Goal: Check status: Check status

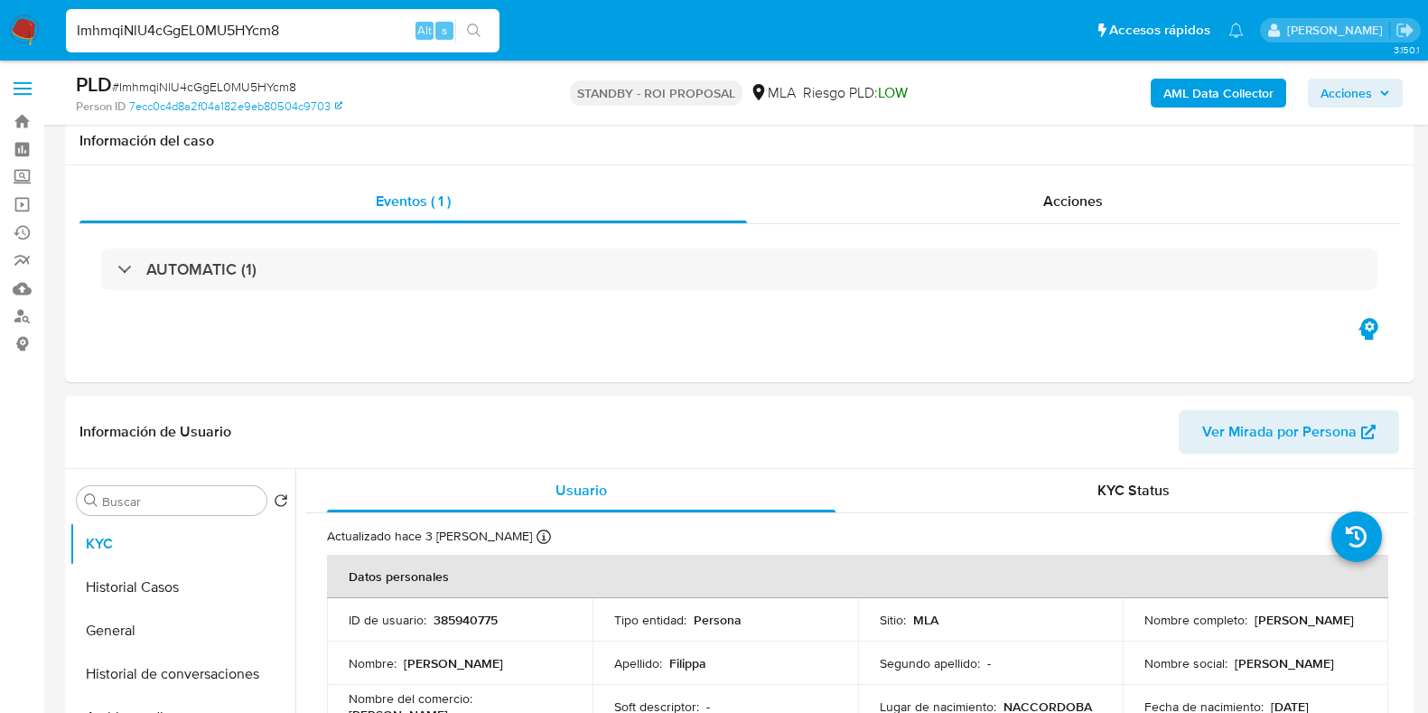
select select "10"
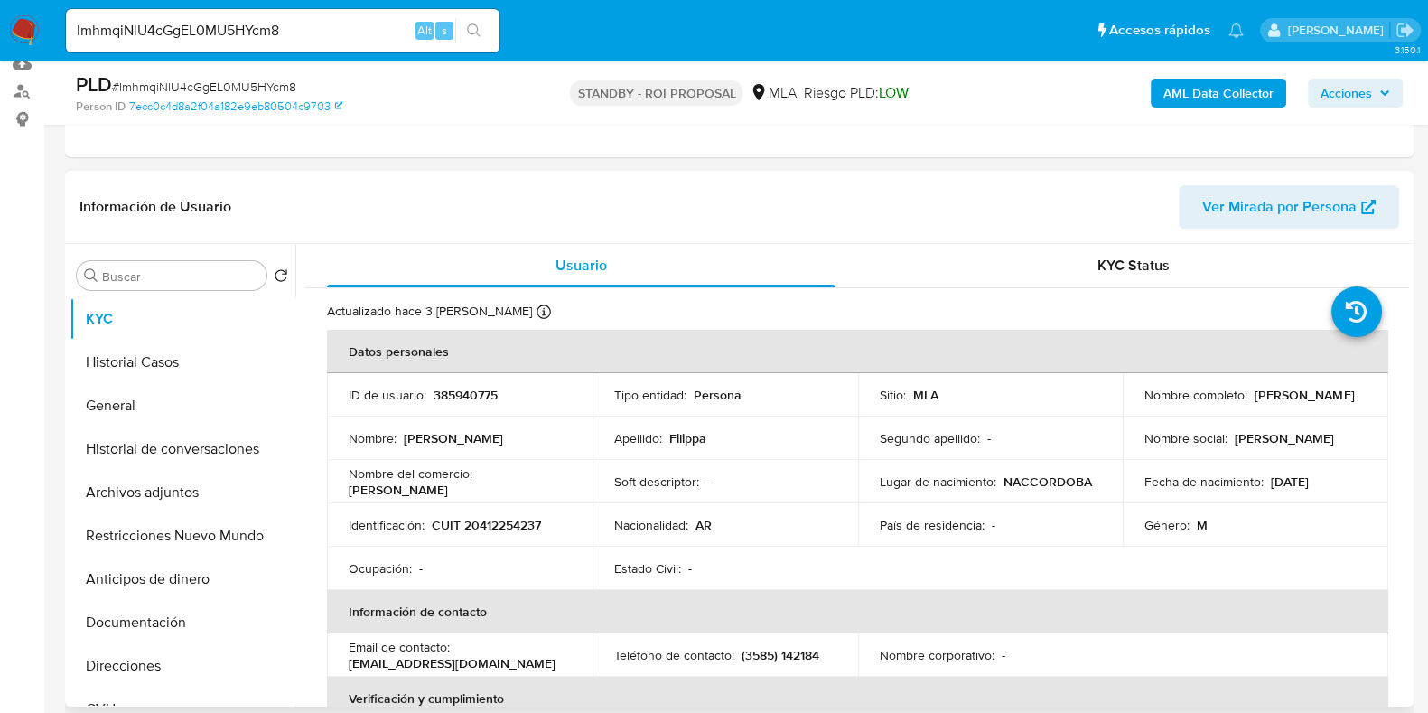
drag, startPoint x: 1253, startPoint y: 399, endPoint x: 1137, endPoint y: 405, distance: 115.8
click at [1137, 405] on td "Nombre completo : [PERSON_NAME]" at bounding box center [1256, 394] width 266 height 43
drag, startPoint x: 1157, startPoint y: 404, endPoint x: 1124, endPoint y: 415, distance: 35.1
click at [1124, 415] on tbody "ID de usuario : 385940775 Tipo entidad : Persona Sitio : MLA Nombre completo : …" at bounding box center [857, 481] width 1061 height 217
copy p "[PERSON_NAME]"
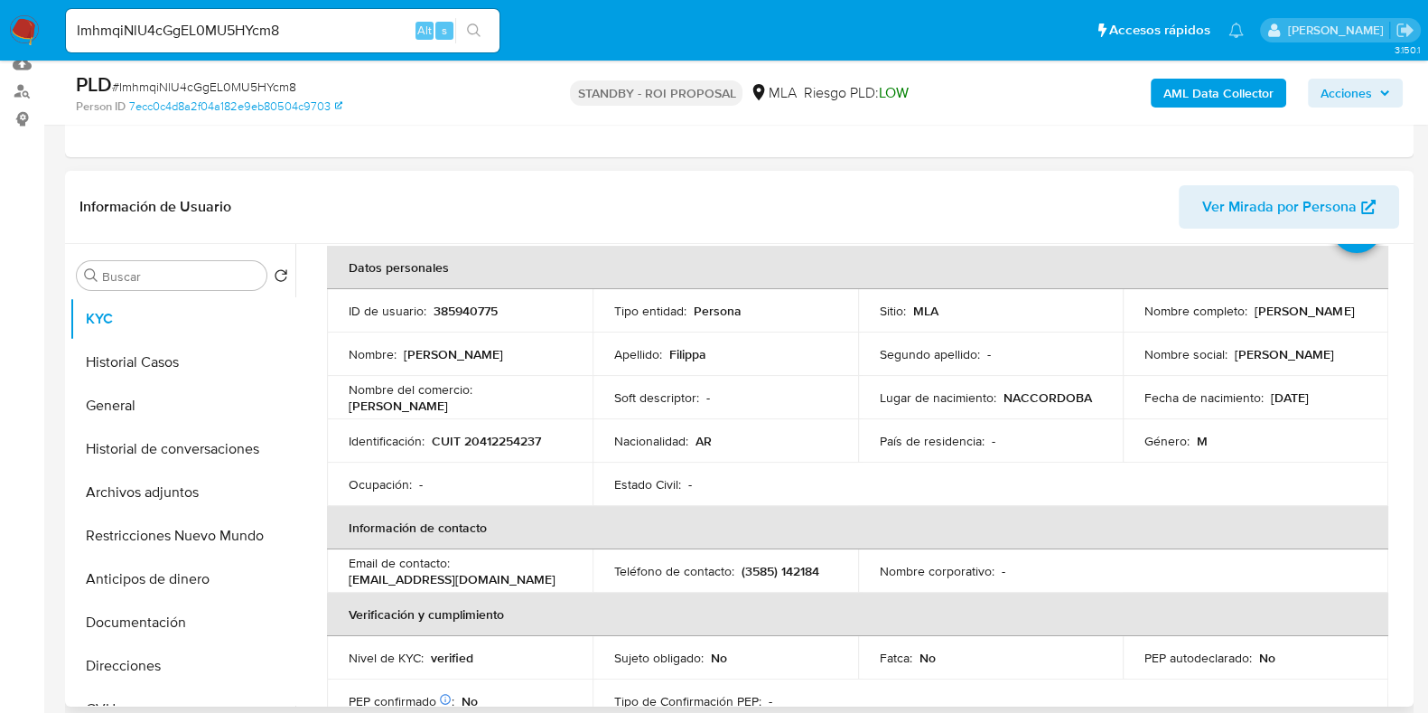
scroll to position [112, 0]
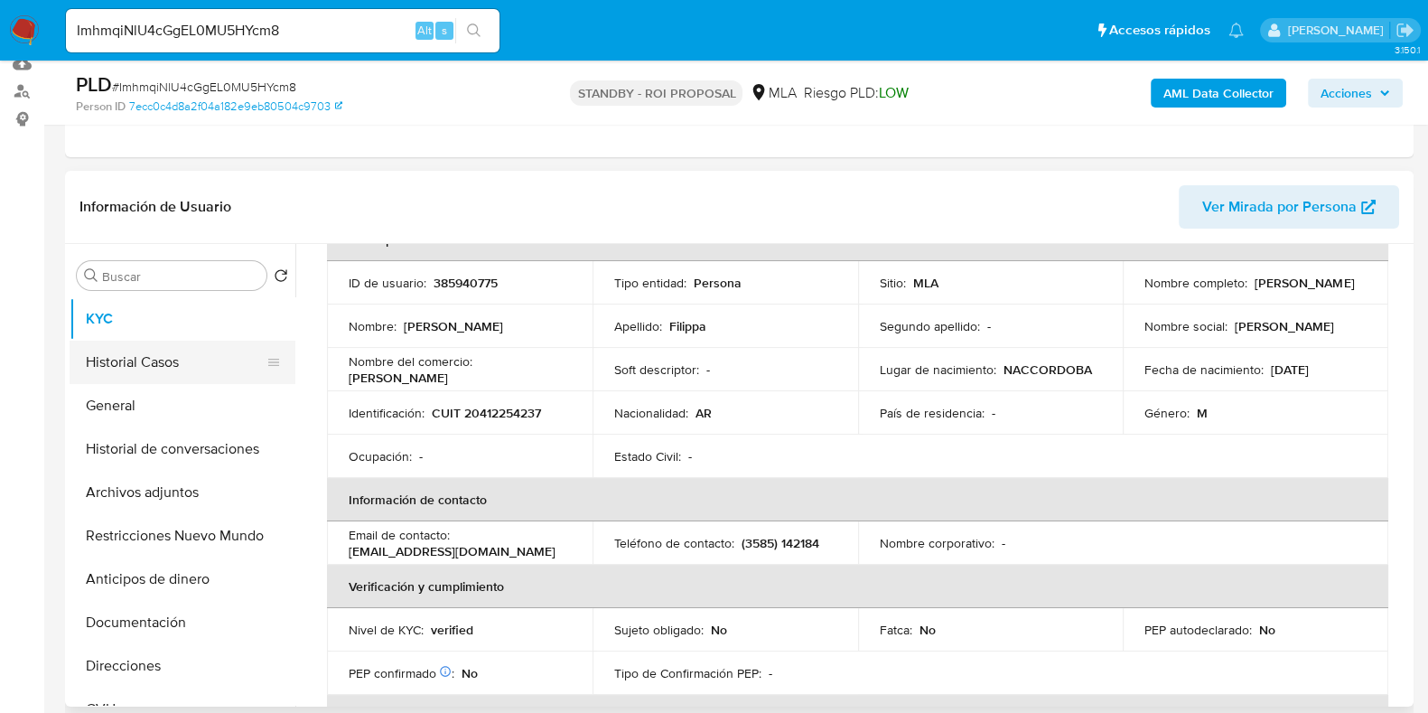
click at [131, 360] on button "Historial Casos" at bounding box center [175, 362] width 211 height 43
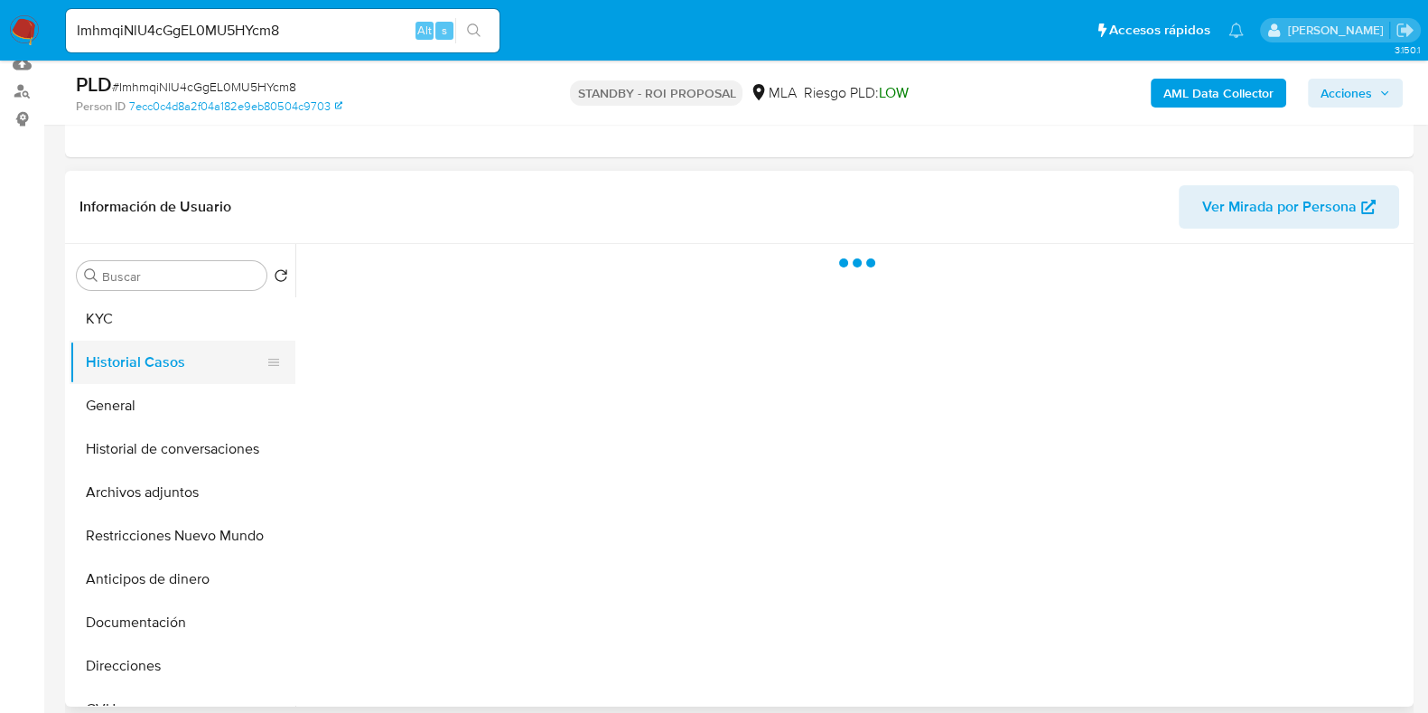
scroll to position [0, 0]
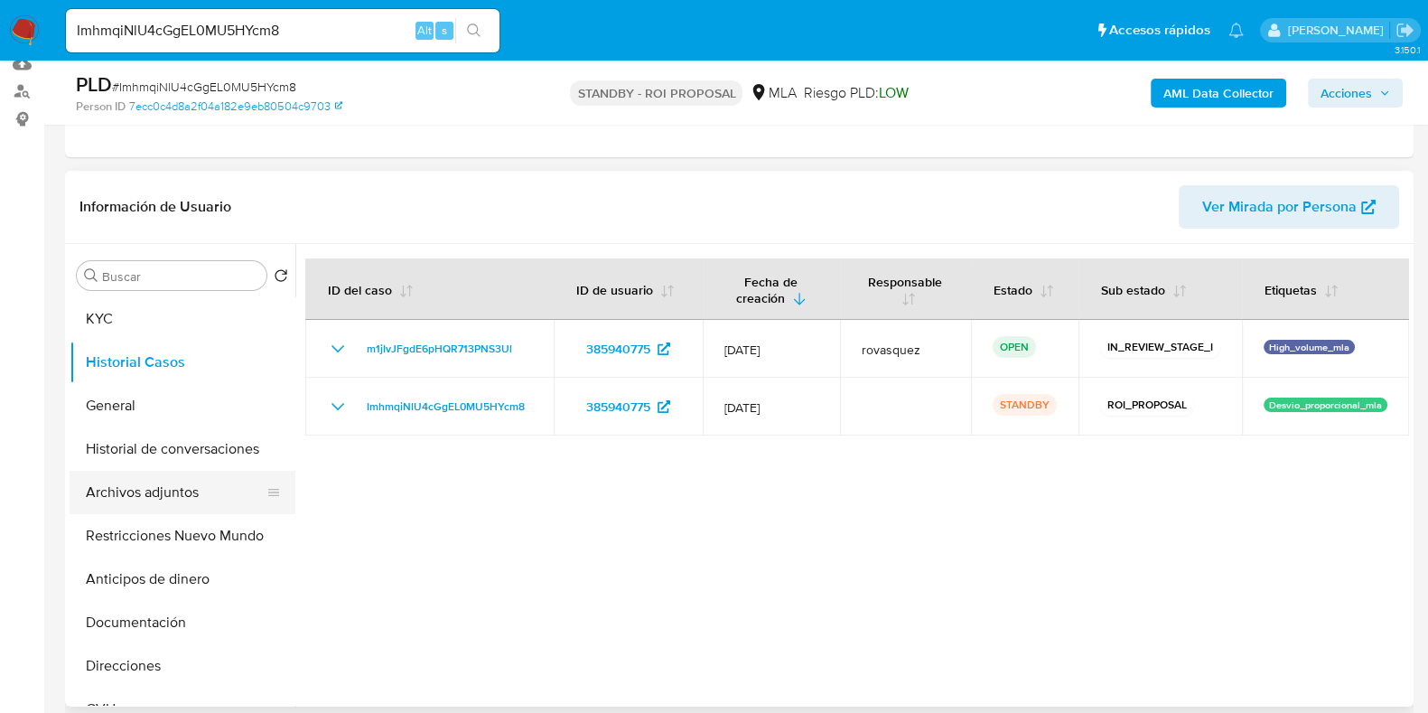
click at [174, 472] on button "Archivos adjuntos" at bounding box center [175, 492] width 211 height 43
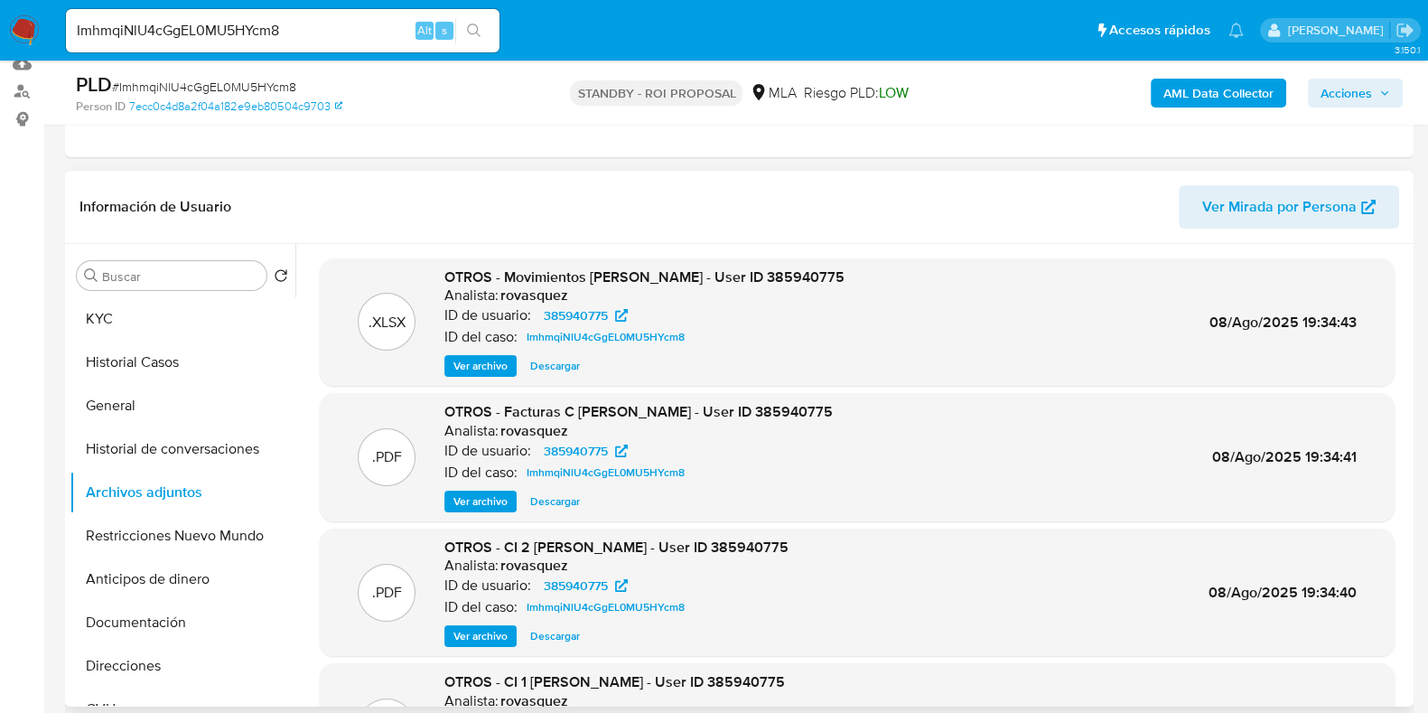
click at [536, 371] on span "Descargar" at bounding box center [555, 366] width 50 height 18
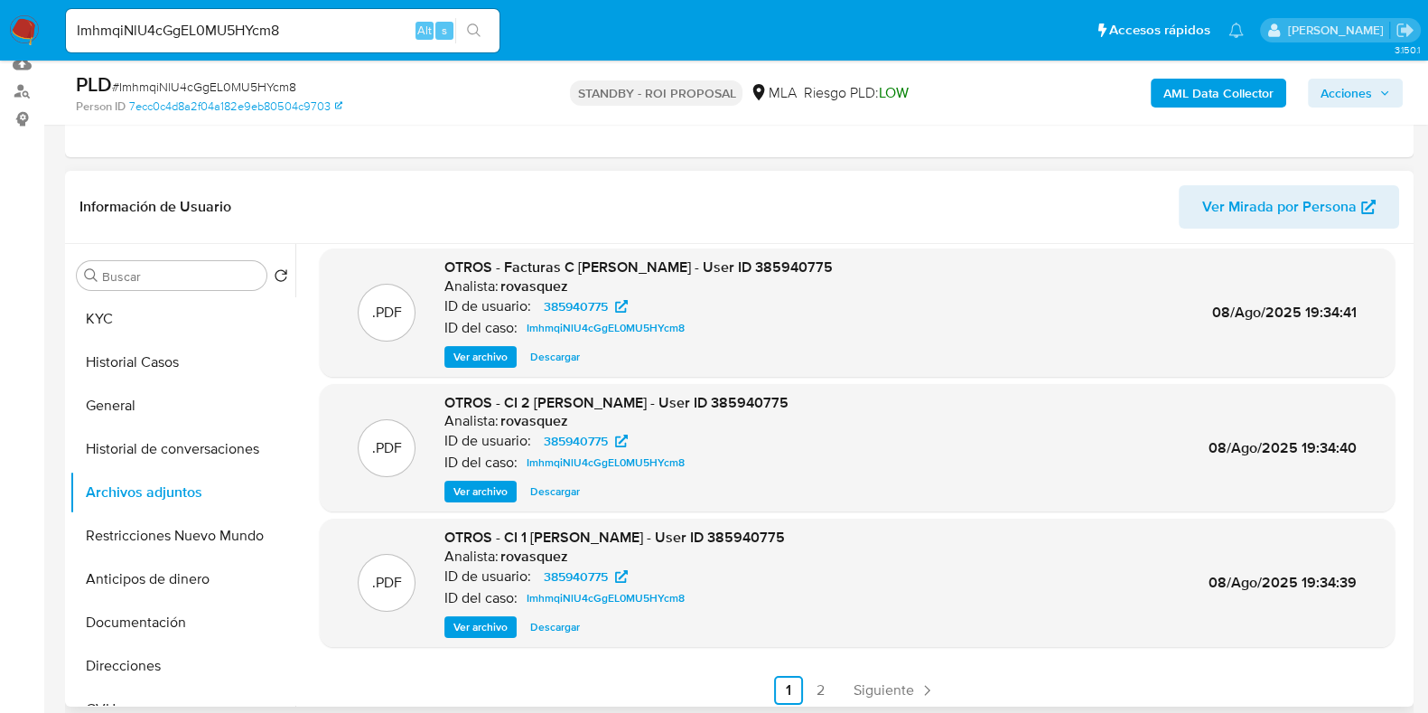
scroll to position [152, 0]
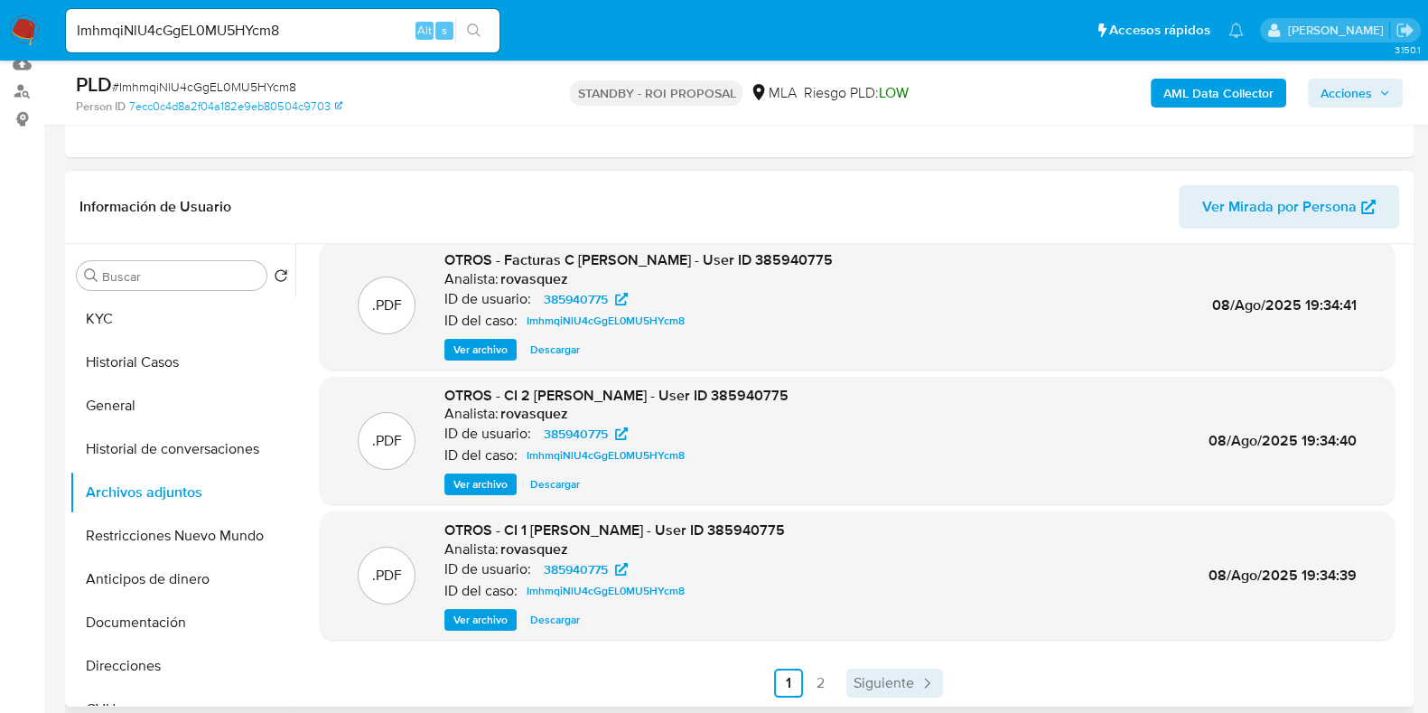
click at [885, 676] on span "Siguiente" at bounding box center [884, 683] width 61 height 14
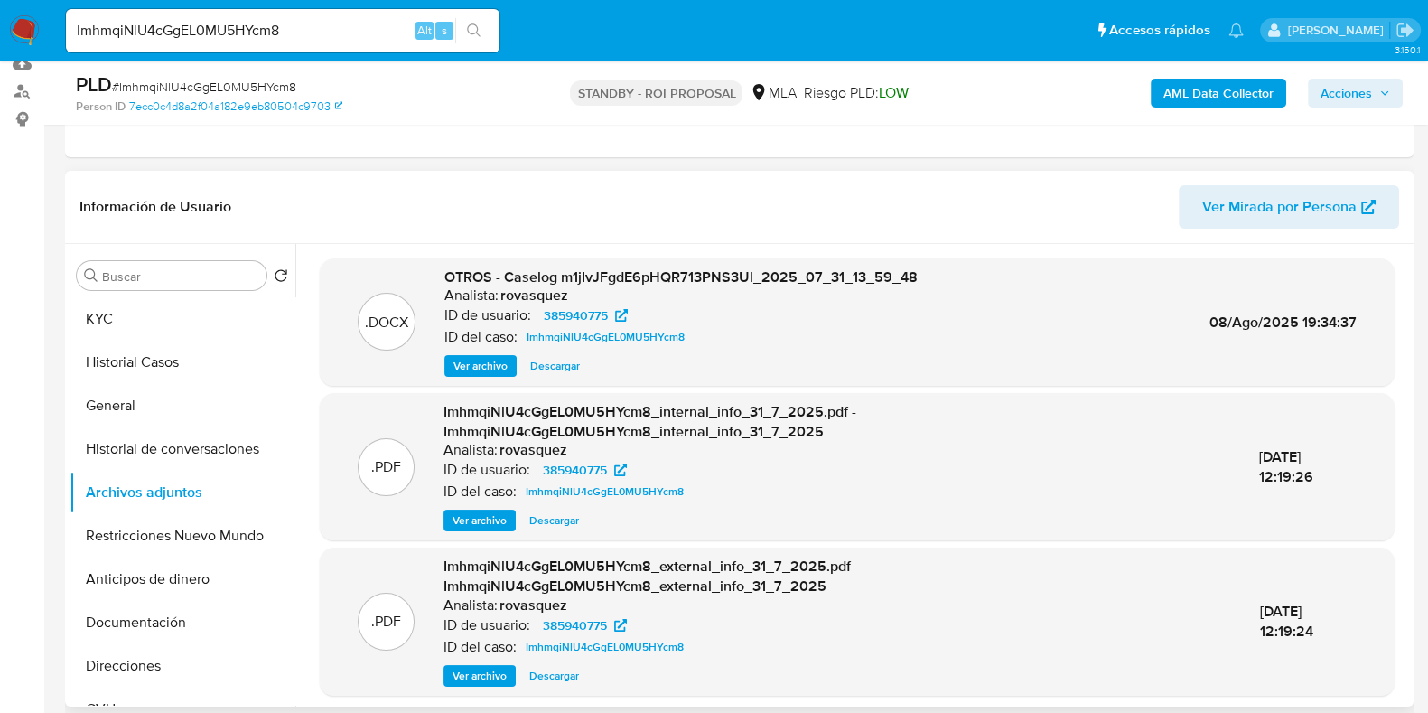
click at [562, 368] on span "Descargar" at bounding box center [555, 366] width 50 height 18
click at [203, 348] on button "Historial Casos" at bounding box center [175, 362] width 211 height 43
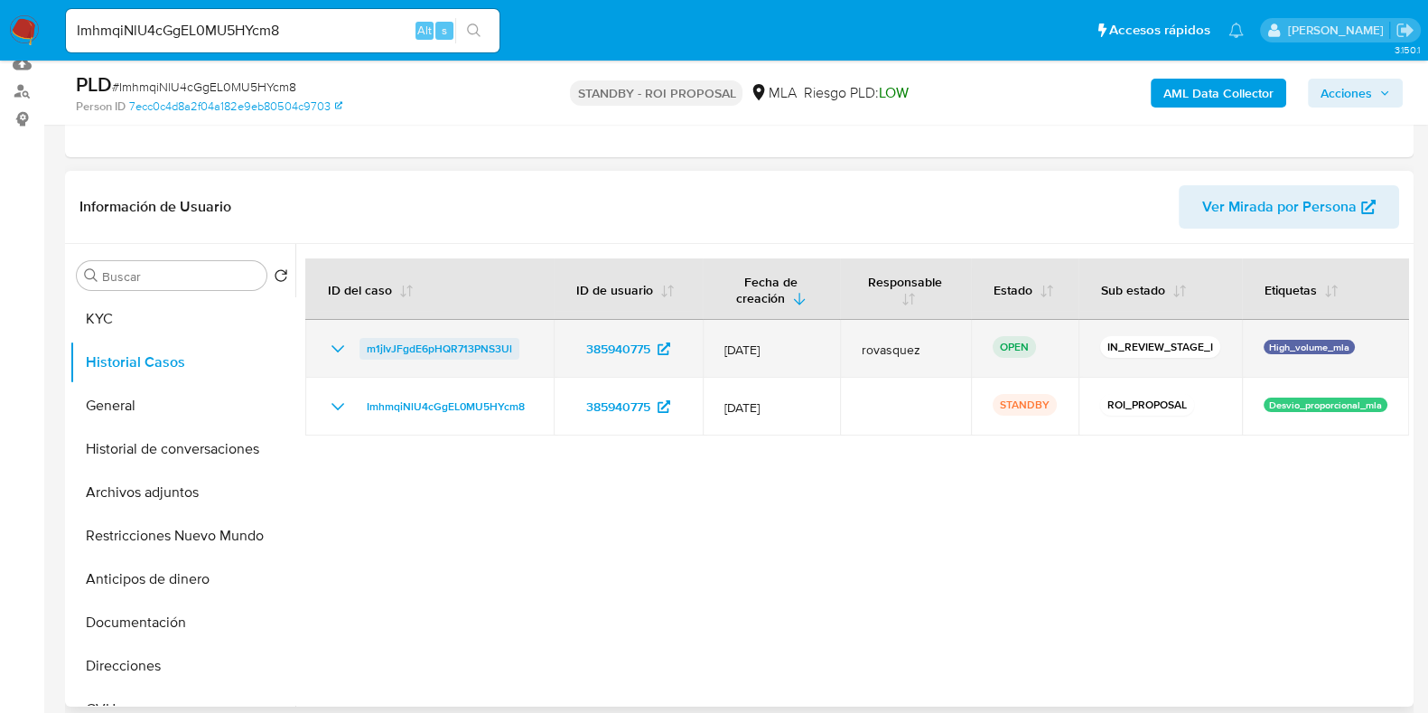
drag, startPoint x: 519, startPoint y: 344, endPoint x: 361, endPoint y: 346, distance: 158.1
click at [361, 346] on div "m1jIvJFgdE6pHQR713PNS3Ul" at bounding box center [429, 349] width 205 height 22
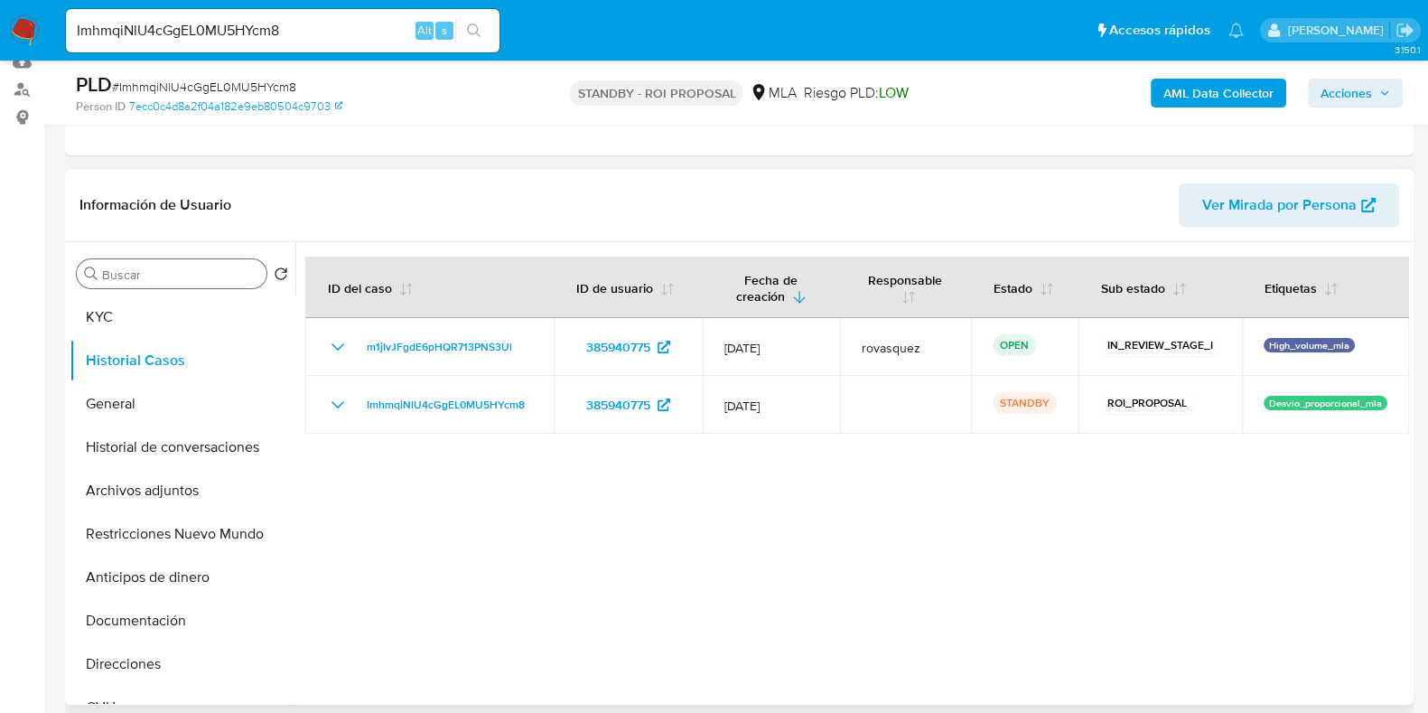
scroll to position [339, 0]
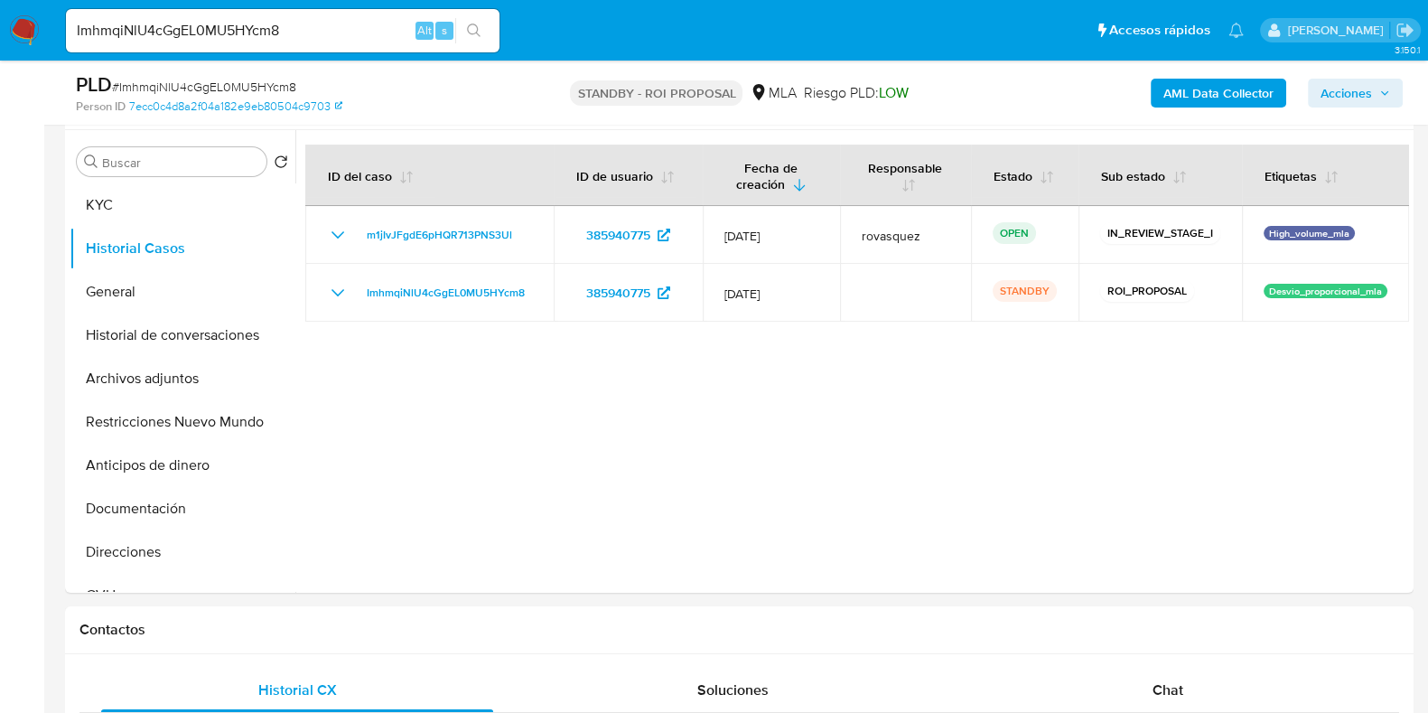
click at [185, 23] on input "ImhmqiNlU4cGgEL0MU5HYcm8" at bounding box center [283, 30] width 434 height 23
paste input "qjazpBSJSqQLvSiUKzMW25b7"
type input "qjazpBSJSqQLvSiUKzMW25b7"
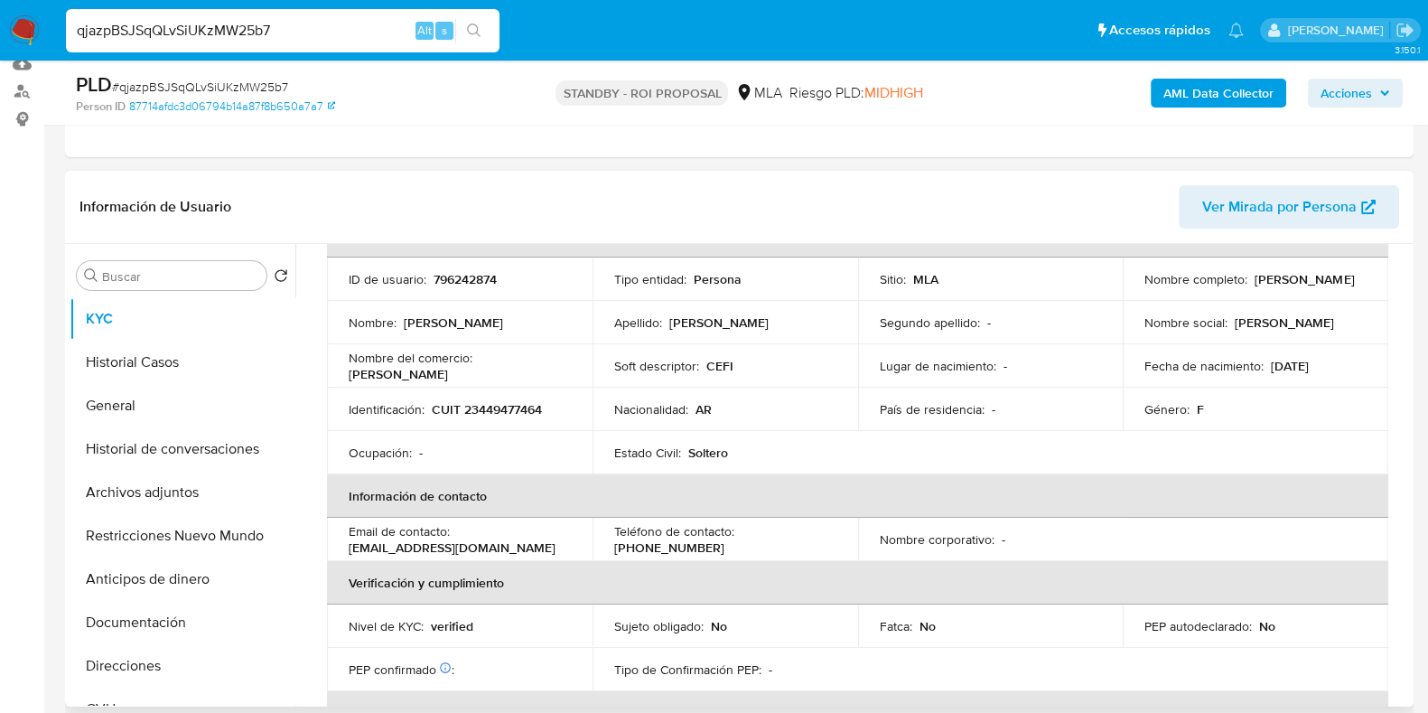
scroll to position [225, 0]
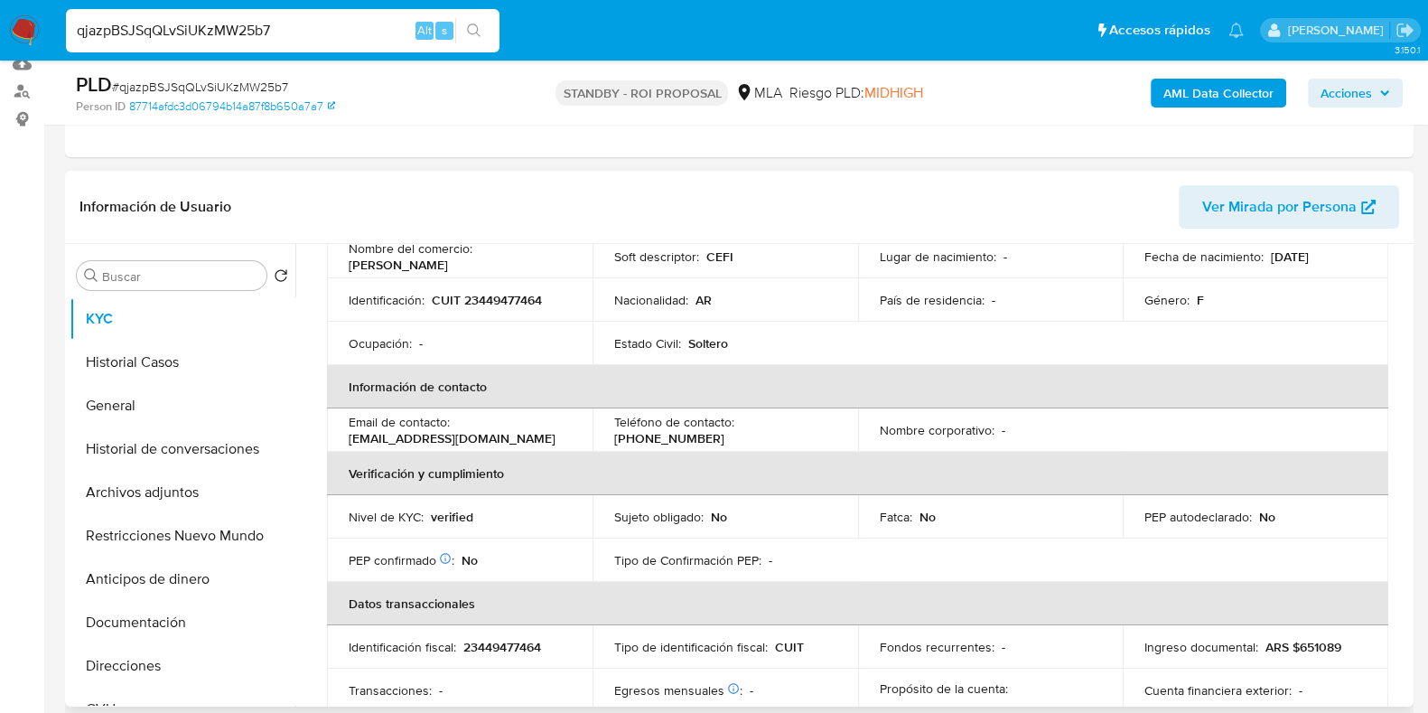
select select "10"
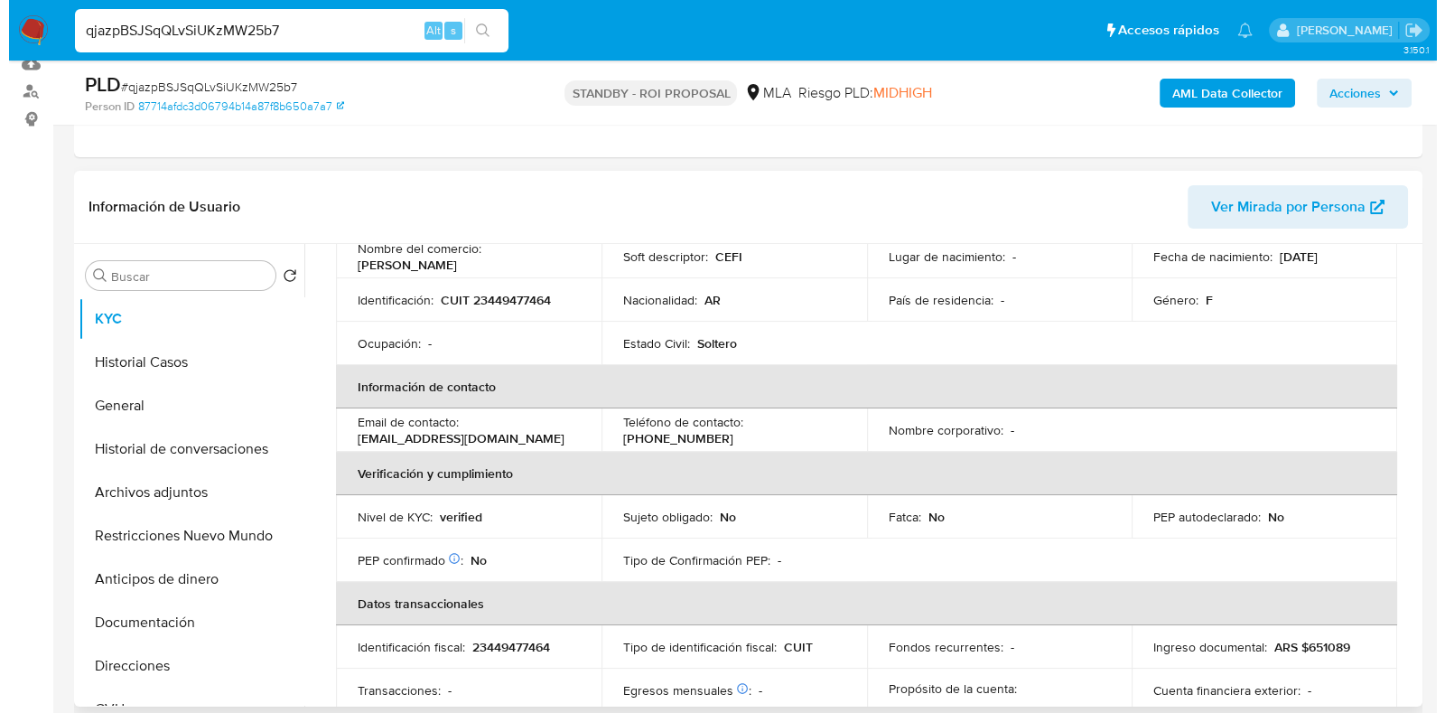
scroll to position [0, 0]
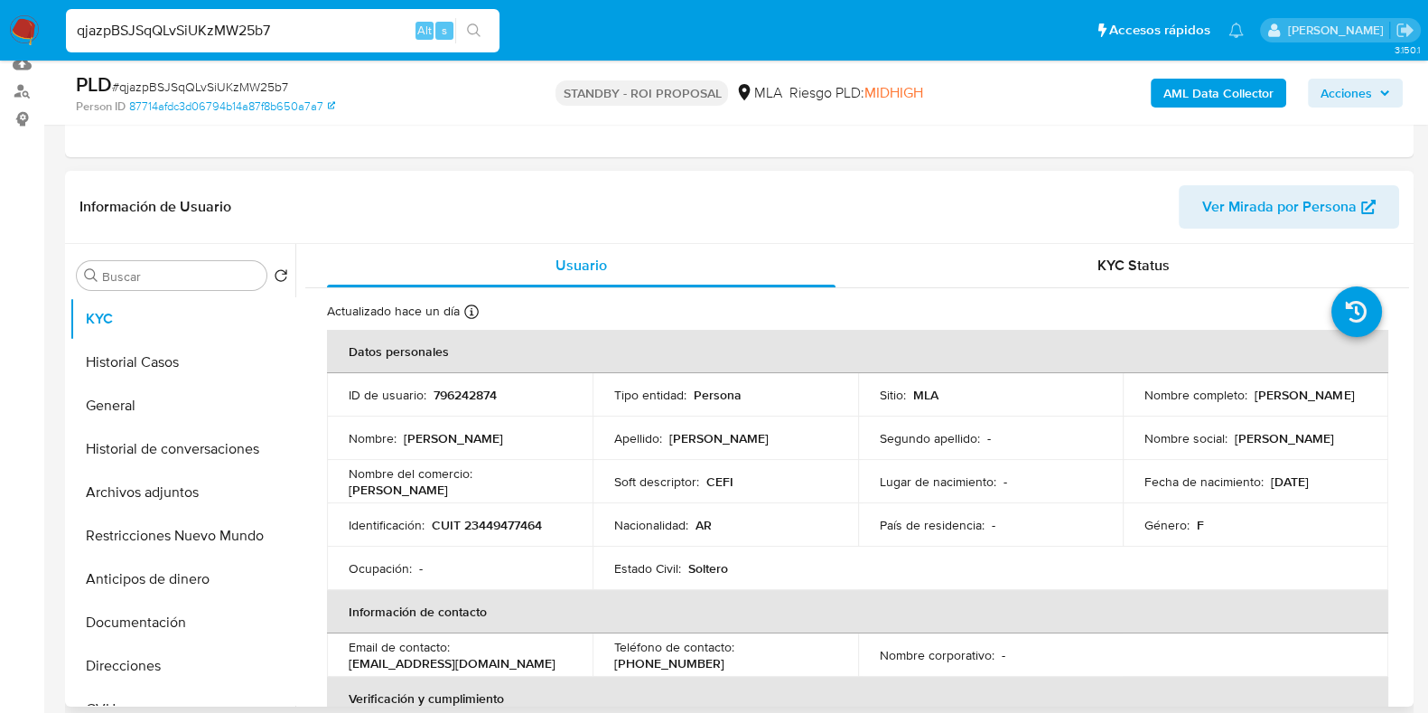
click at [488, 396] on p "796242874" at bounding box center [465, 395] width 63 height 16
copy p "796242874"
click at [148, 490] on button "Archivos adjuntos" at bounding box center [175, 492] width 211 height 43
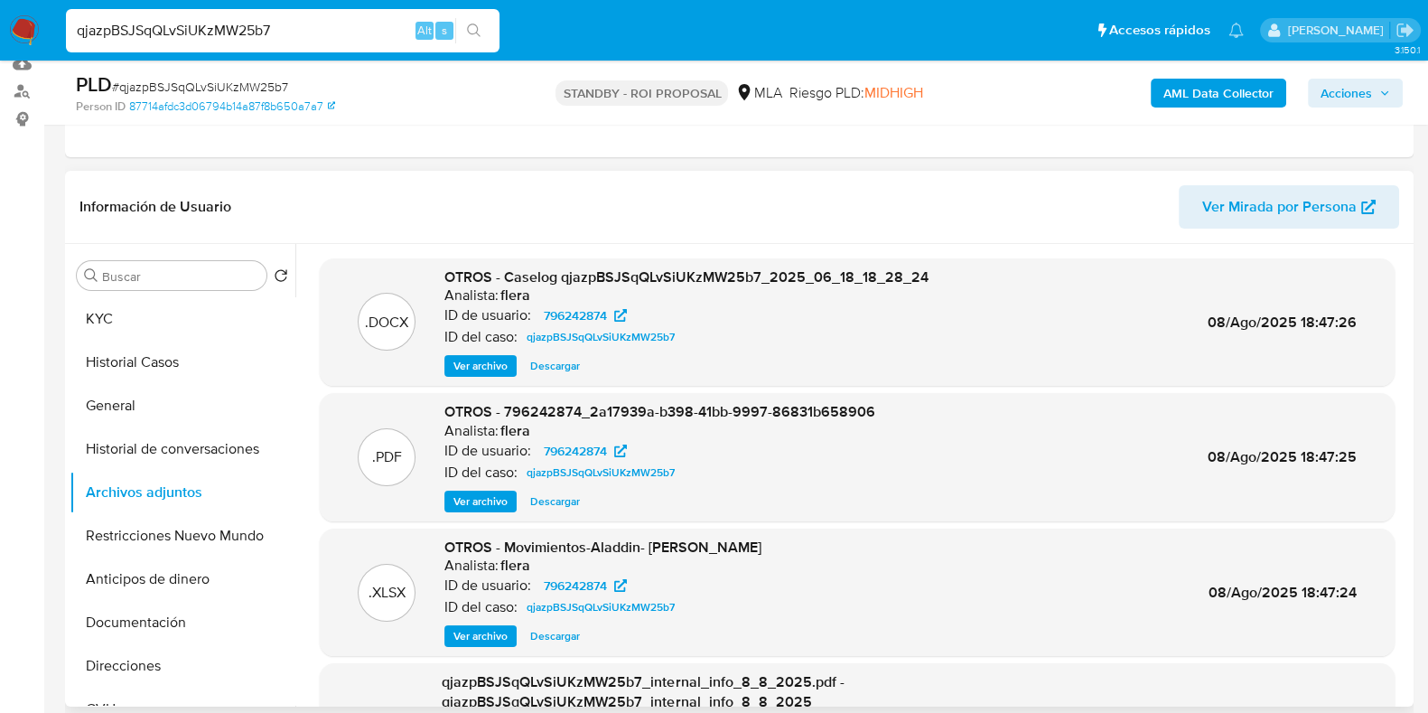
click at [486, 371] on span "Ver archivo" at bounding box center [481, 366] width 54 height 18
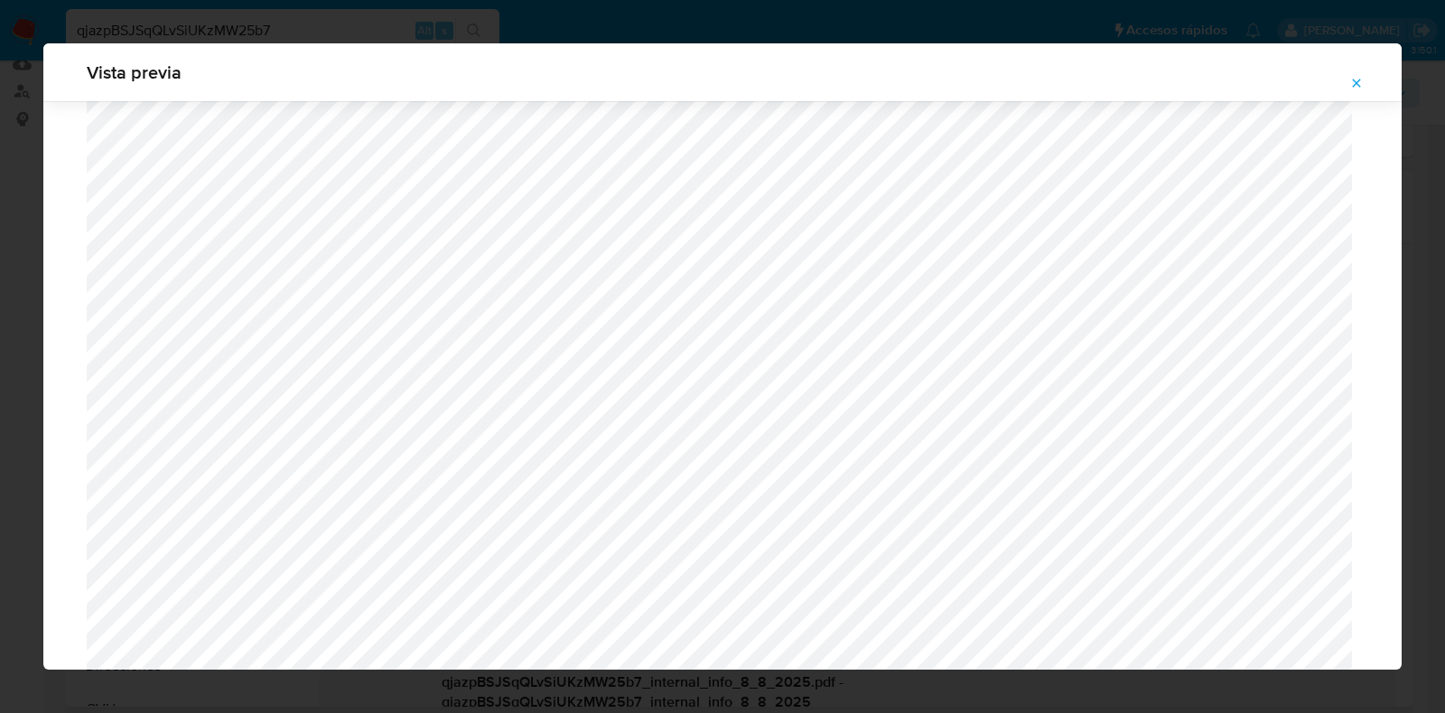
scroll to position [641, 0]
